Goal: Task Accomplishment & Management: Manage account settings

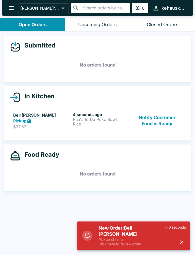
click at [91, 122] on p "Rice" at bounding box center [102, 123] width 58 height 5
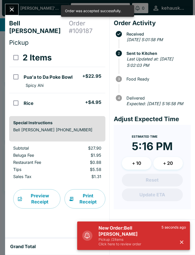
click at [183, 237] on div "5 seconds ago" at bounding box center [173, 235] width 24 height 21
click at [180, 239] on icon "button" at bounding box center [181, 242] width 6 height 6
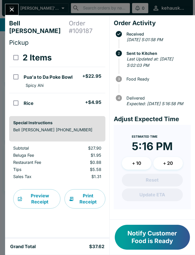
click at [12, 10] on icon "Close" at bounding box center [11, 9] width 7 height 7
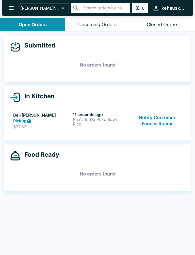
click at [9, 10] on icon "open drawer" at bounding box center [11, 8] width 7 height 7
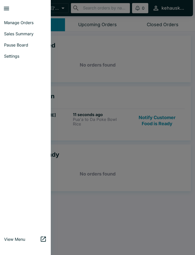
click at [33, 33] on span "Sales Summary" at bounding box center [25, 33] width 43 height 5
select select "03:00"
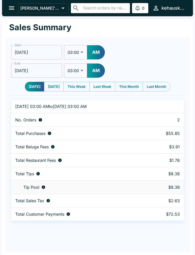
click at [112, 84] on button "Last Week" at bounding box center [102, 87] width 26 height 10
type input "[DATE]"
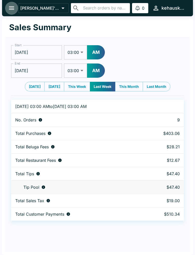
click at [7, 9] on button "open drawer" at bounding box center [11, 8] width 13 height 13
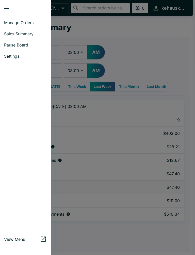
click at [32, 19] on link "Manage Orders" at bounding box center [25, 22] width 51 height 11
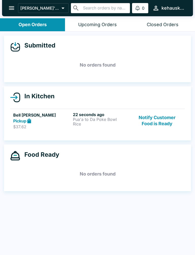
click at [147, 122] on button "Notify Customer Food is Ready" at bounding box center [156, 120] width 49 height 17
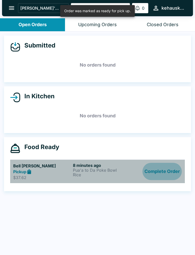
click at [153, 170] on button "Complete Order" at bounding box center [161, 171] width 39 height 17
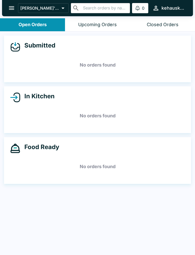
click at [8, 11] on icon "open drawer" at bounding box center [11, 8] width 7 height 7
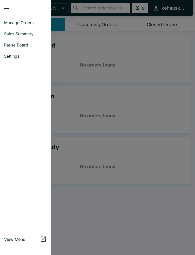
click at [28, 31] on link "Sales Summary" at bounding box center [25, 33] width 51 height 11
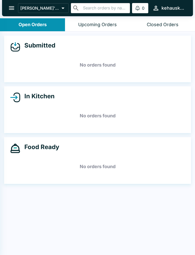
select select "03:00"
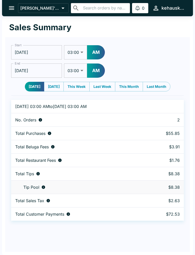
click at [160, 87] on button "Last Month" at bounding box center [156, 87] width 28 height 10
type input "[DATE]"
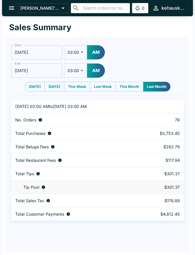
click at [130, 90] on button "This Month" at bounding box center [129, 87] width 28 height 10
type input "[DATE]"
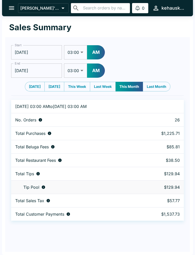
click at [51, 88] on button "[DATE]" at bounding box center [54, 87] width 20 height 10
type input "[DATE]"
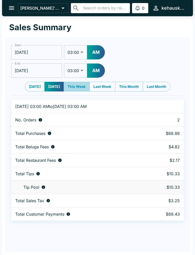
click at [78, 87] on button "This Week" at bounding box center [76, 87] width 26 height 10
type input "[DATE]"
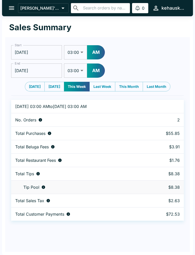
click at [33, 88] on button "[DATE]" at bounding box center [35, 87] width 20 height 10
click at [108, 86] on button "Last Week" at bounding box center [102, 87] width 26 height 10
type input "[DATE]"
